Goal: Information Seeking & Learning: Check status

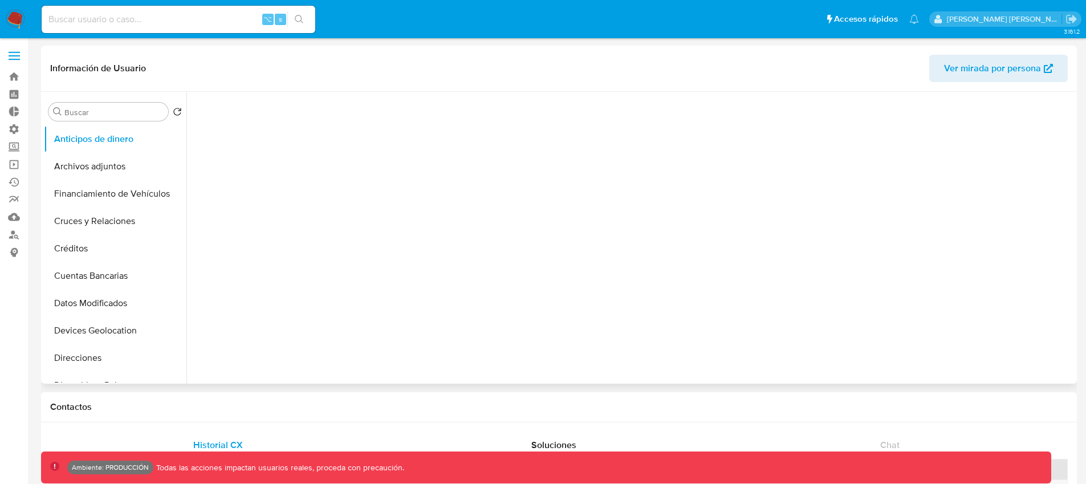
select select "10"
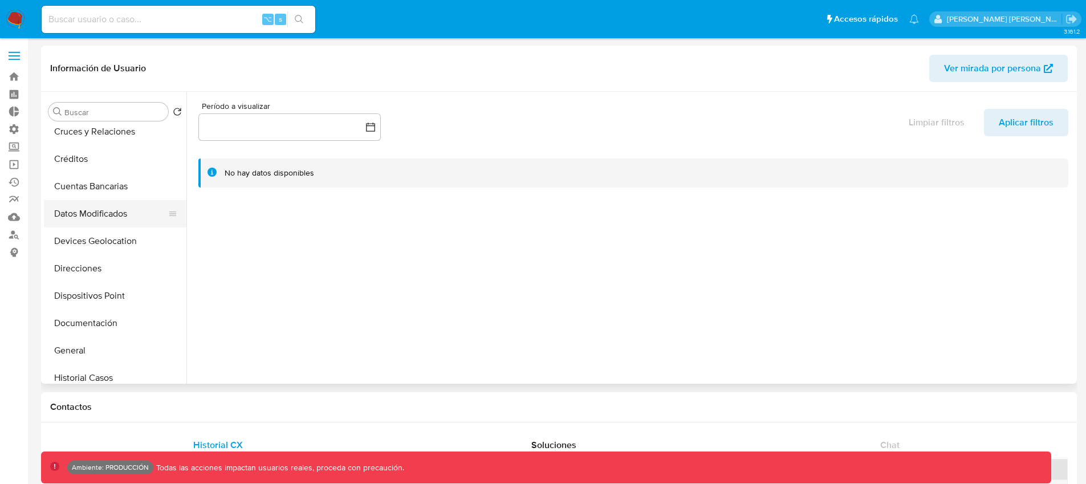
scroll to position [194, 0]
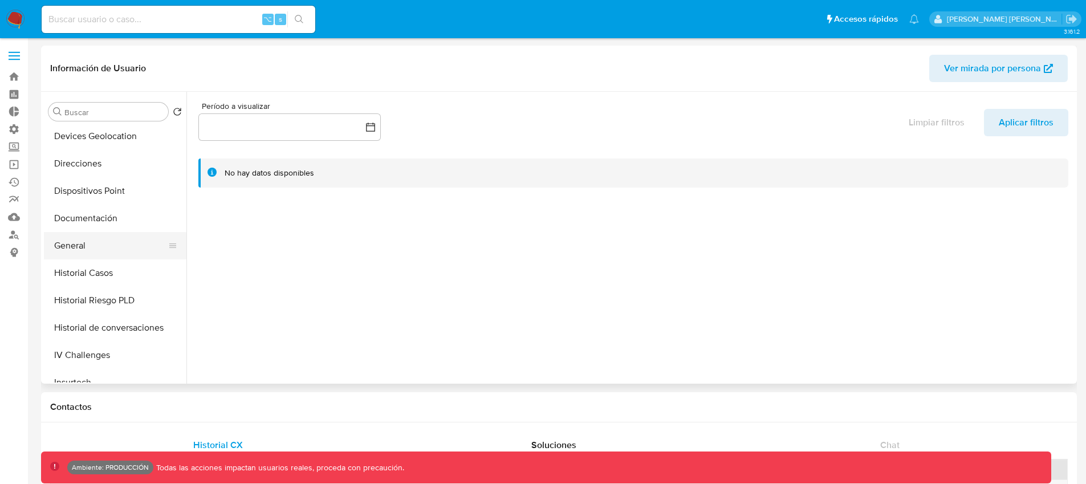
click at [94, 243] on button "General" at bounding box center [110, 245] width 133 height 27
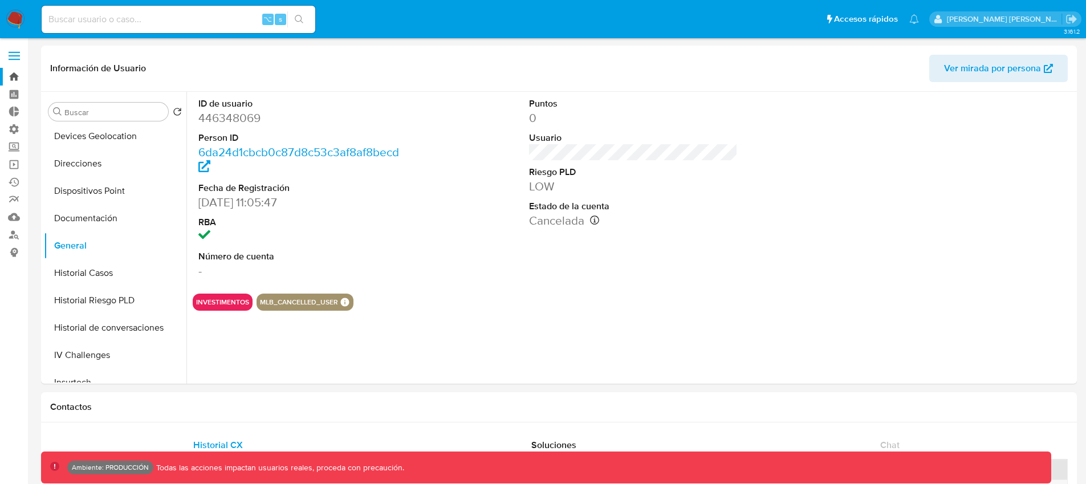
click at [14, 76] on link "Bandeja" at bounding box center [68, 77] width 136 height 18
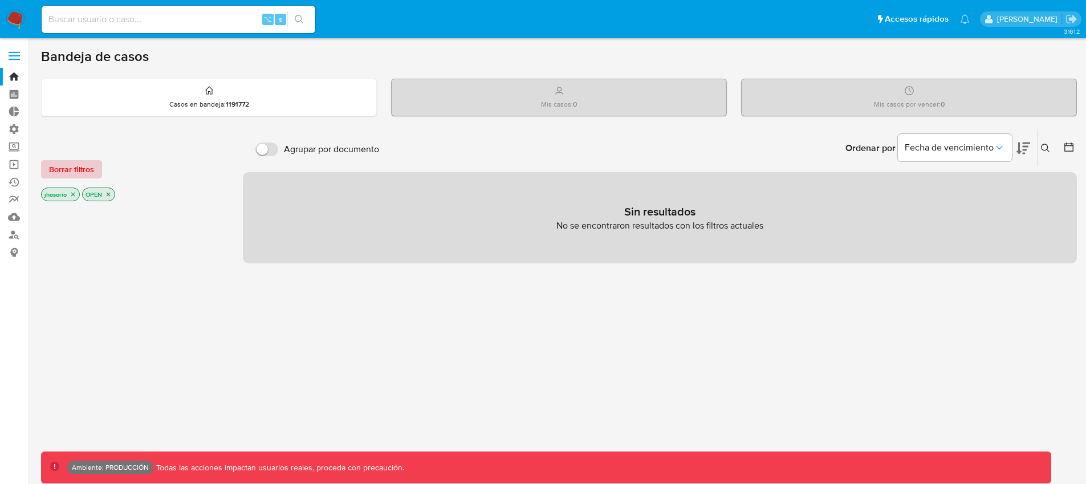
click at [63, 161] on span "Borrar filtros" at bounding box center [71, 169] width 45 height 16
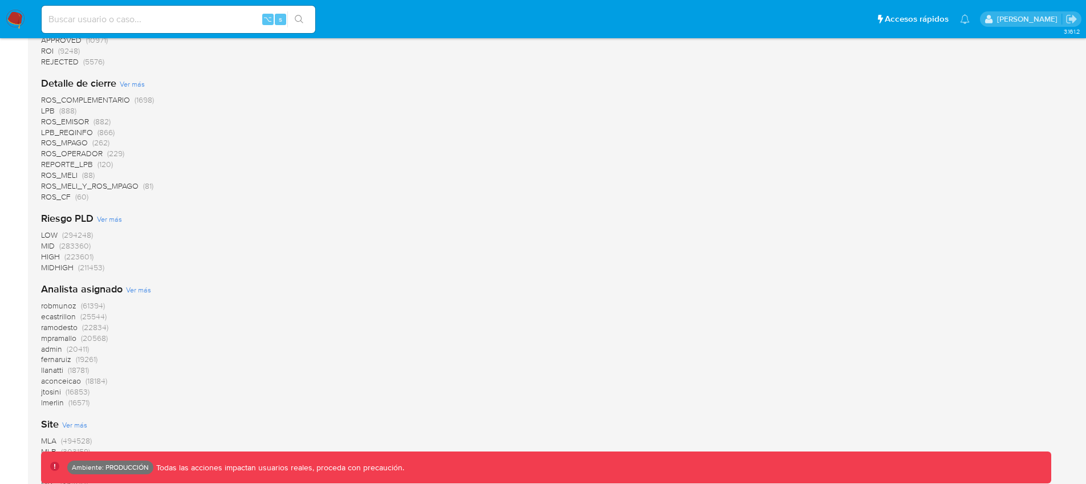
scroll to position [1021, 0]
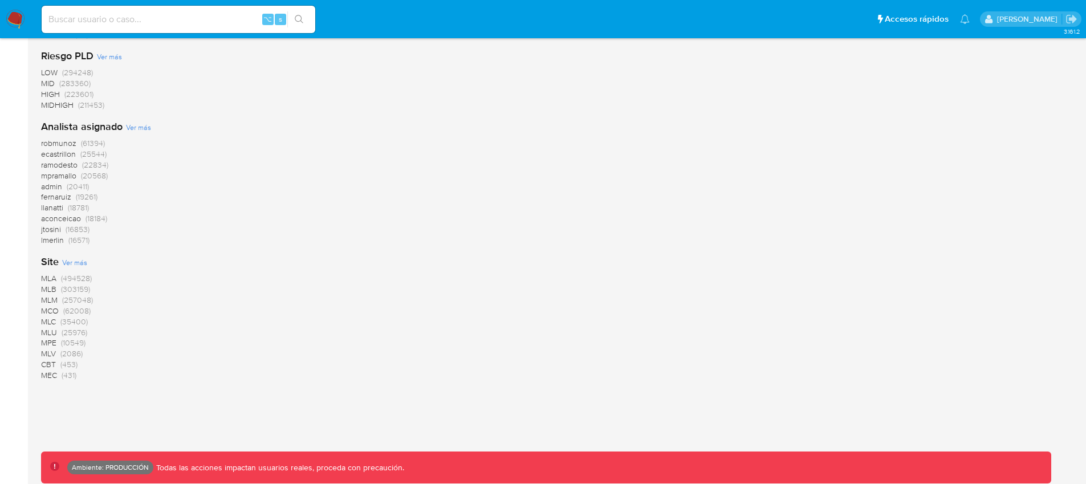
click at [54, 298] on span "MLM" at bounding box center [49, 299] width 17 height 11
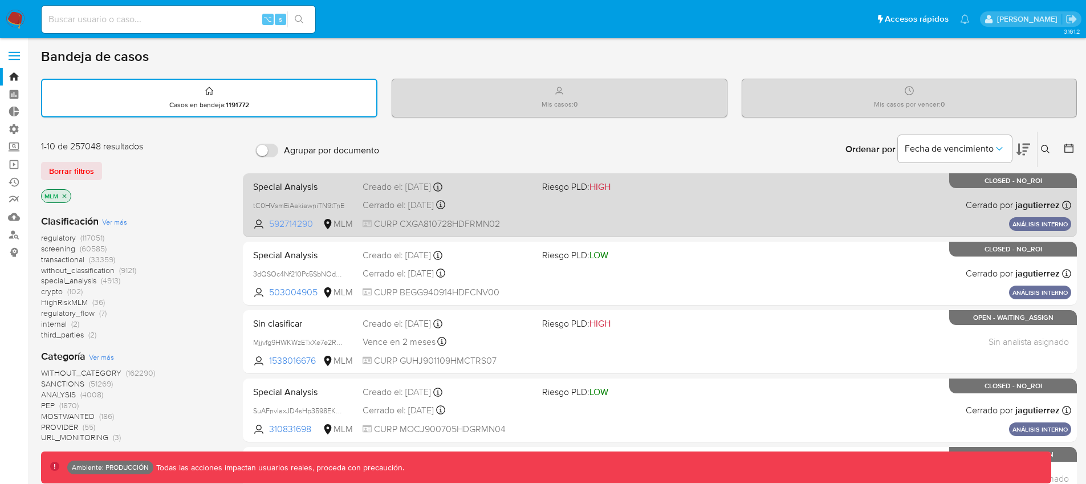
click at [292, 221] on span "592714290" at bounding box center [294, 224] width 51 height 13
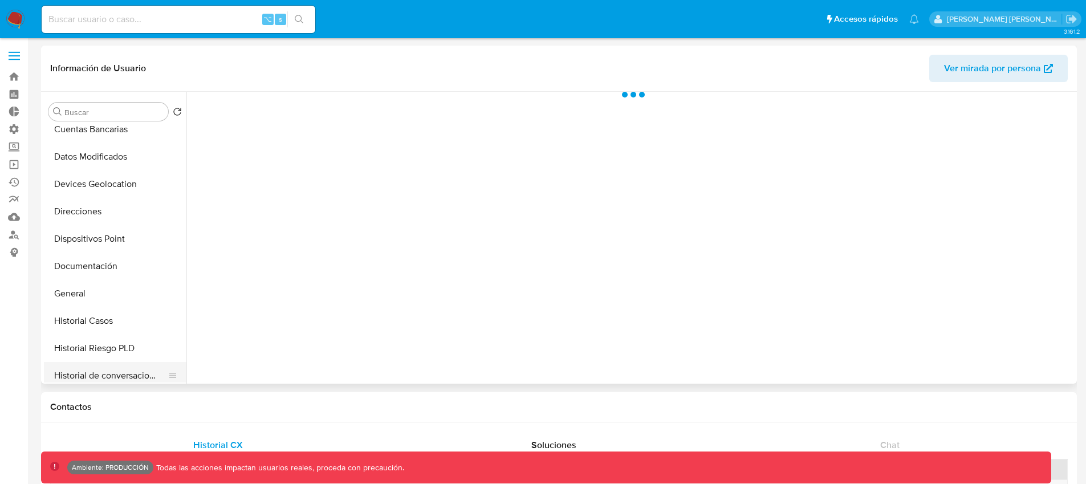
scroll to position [329, 0]
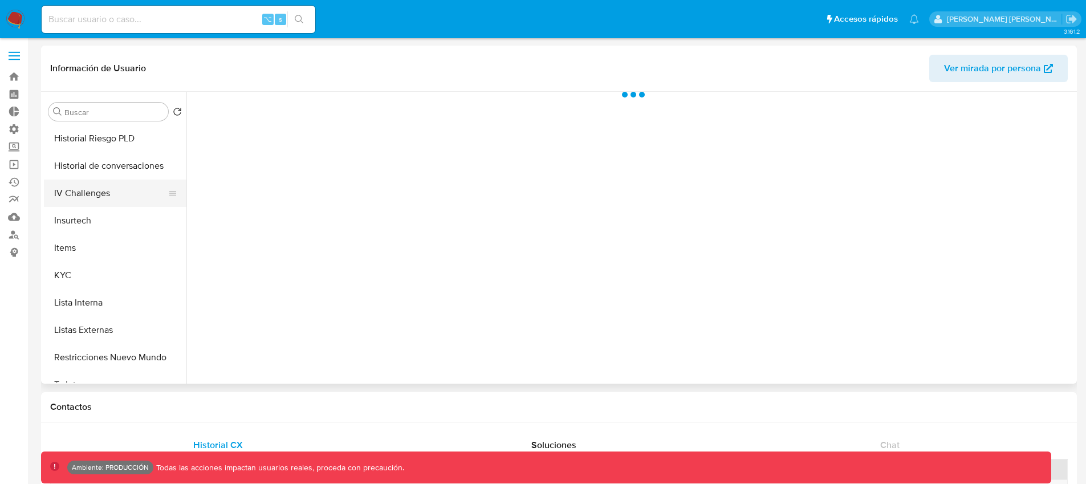
select select "10"
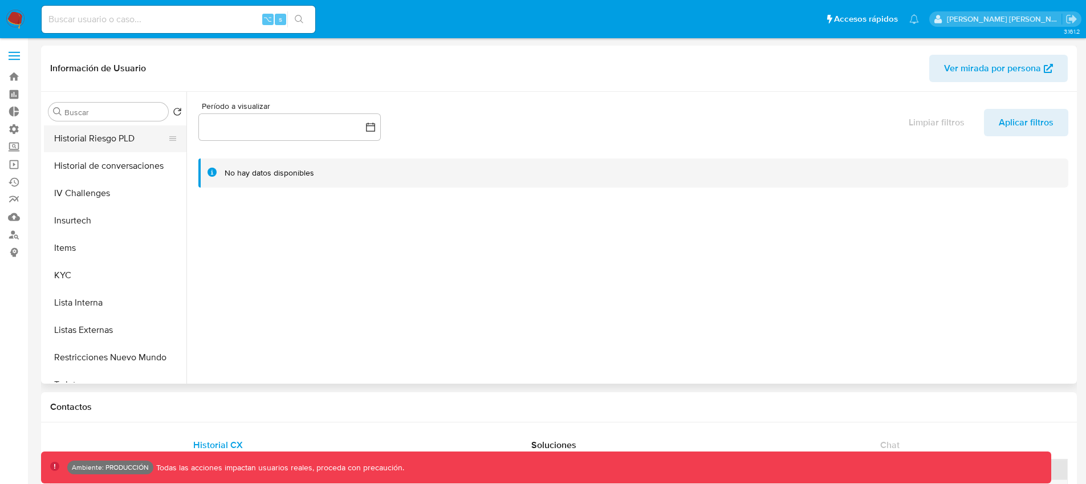
click at [105, 127] on button "Historial Riesgo PLD" at bounding box center [110, 138] width 133 height 27
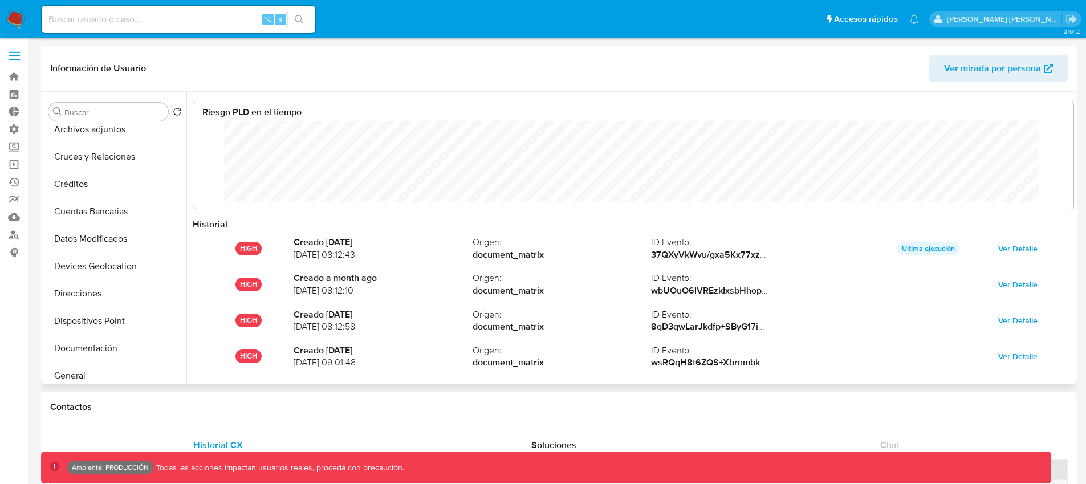
scroll to position [149, 0]
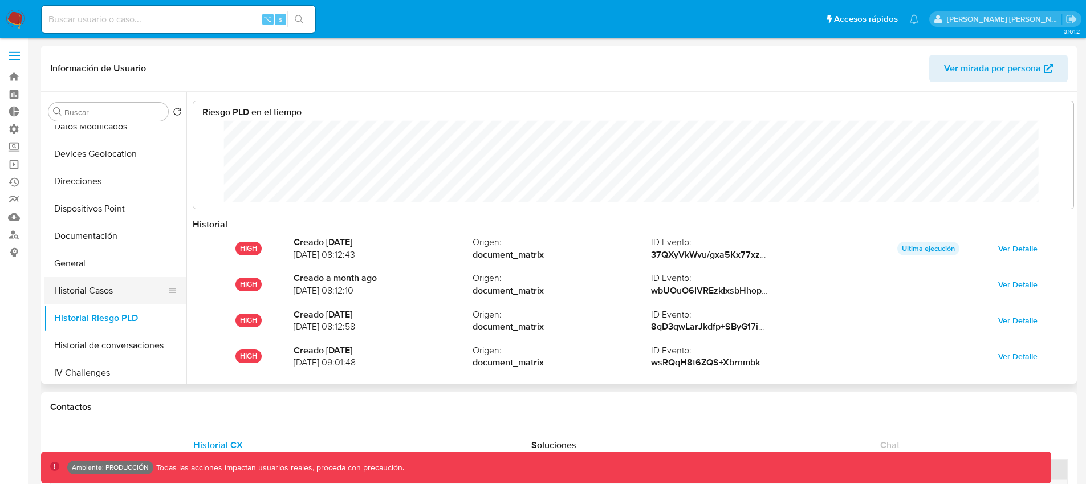
click at [100, 291] on button "Historial Casos" at bounding box center [110, 290] width 133 height 27
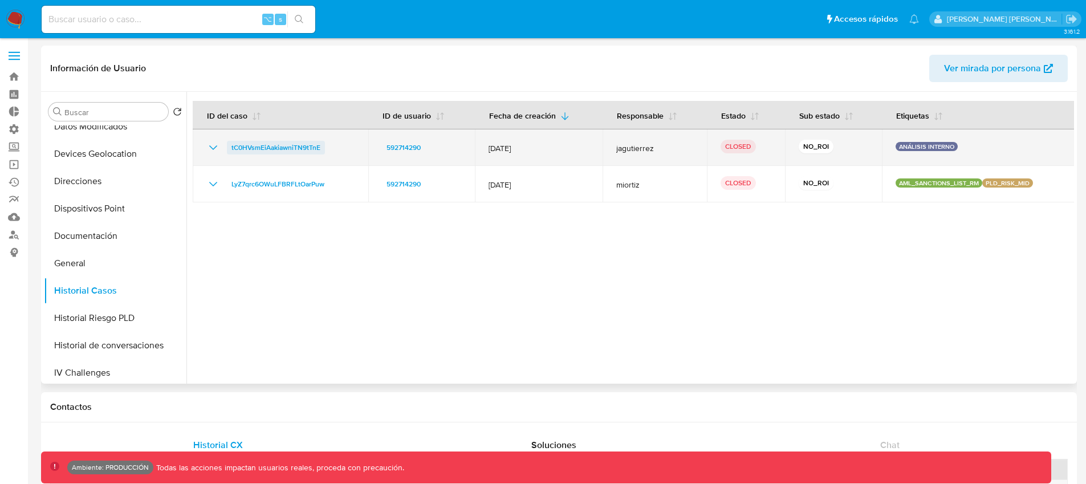
drag, startPoint x: 331, startPoint y: 145, endPoint x: 228, endPoint y: 154, distance: 103.5
click at [221, 156] on td "tC0HVsmEiAakiawniTN9tTnE" at bounding box center [281, 147] width 176 height 36
click at [256, 149] on span "tC0HVsmEiAakiawniTN9tTnE" at bounding box center [275, 148] width 89 height 14
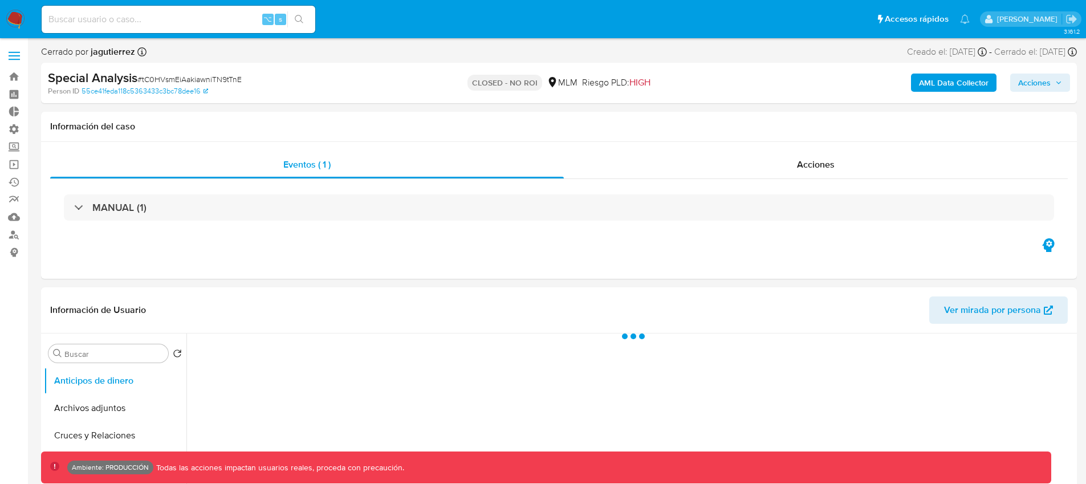
select select "10"
